Goal: Obtain resource: Download file/media

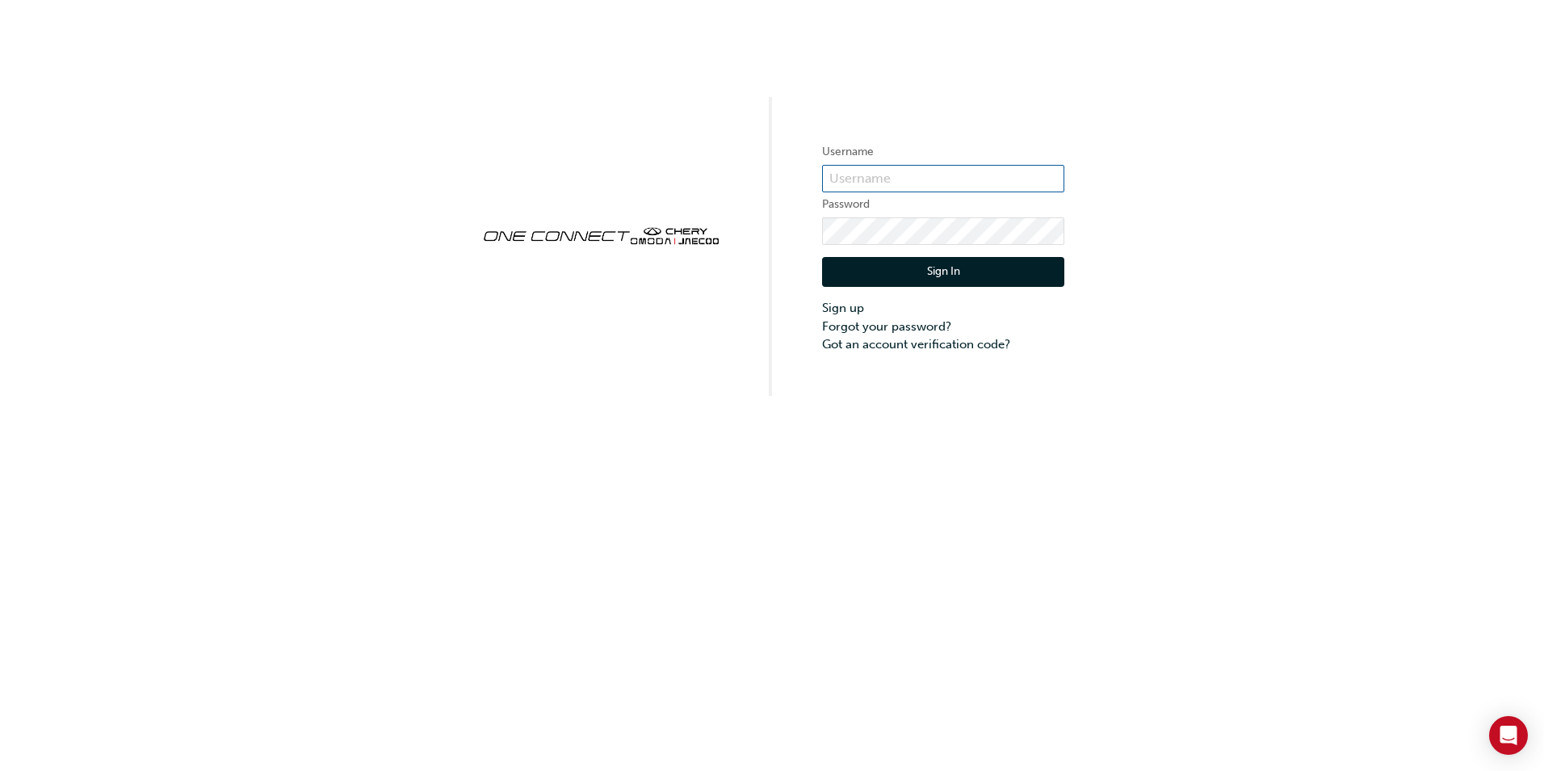
type input "CHAU0851"
click at [978, 271] on button "Sign In" at bounding box center [943, 272] width 242 height 31
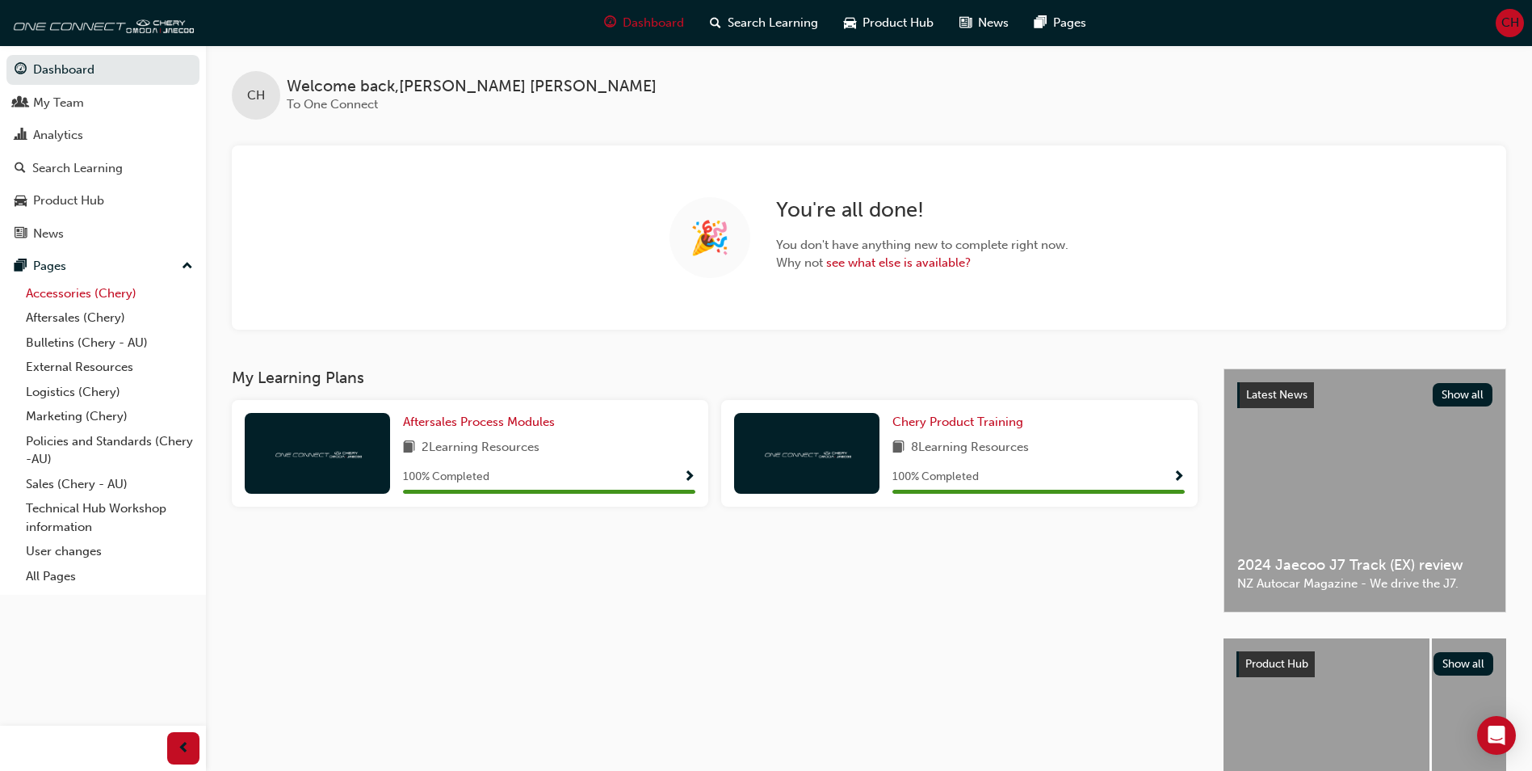
click at [41, 293] on link "Accessories (Chery)" at bounding box center [109, 293] width 180 height 25
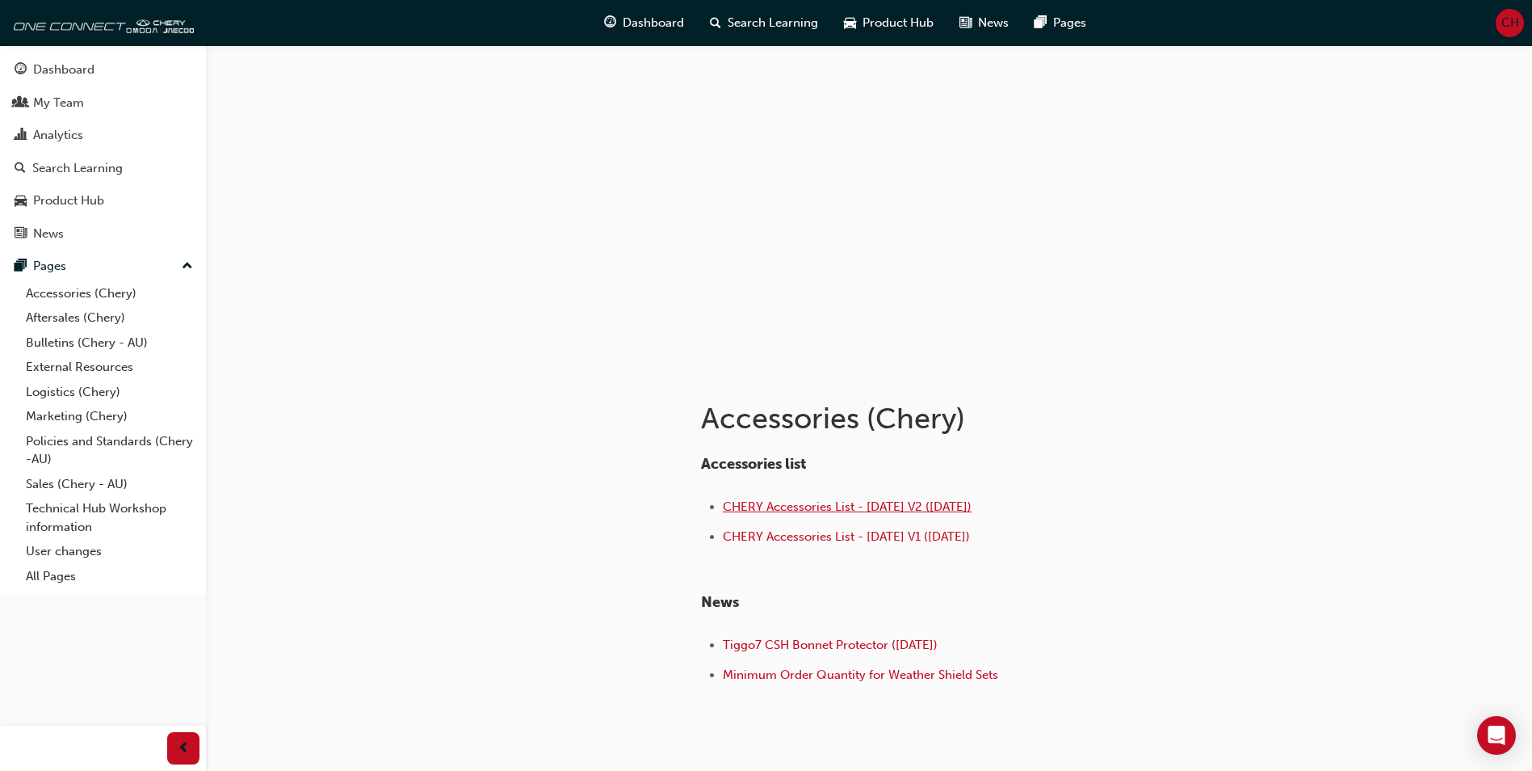
click at [793, 513] on span "CHERY Accessories List - [DATE] V2 ([DATE])" at bounding box center [847, 506] width 249 height 15
